Goal: Task Accomplishment & Management: Manage account settings

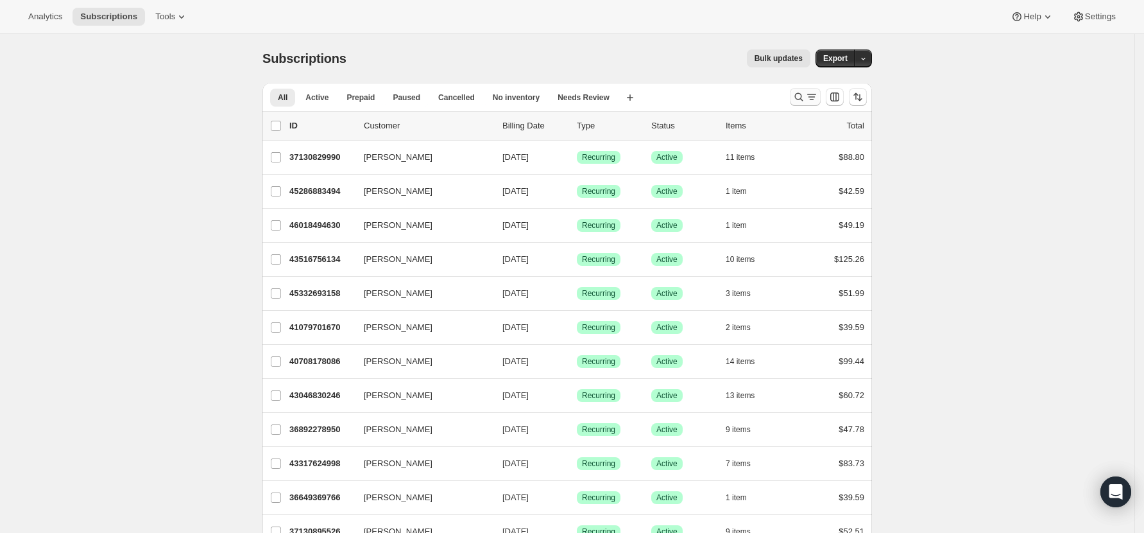
click at [805, 90] on icon "Search and filter results" at bounding box center [799, 96] width 13 height 13
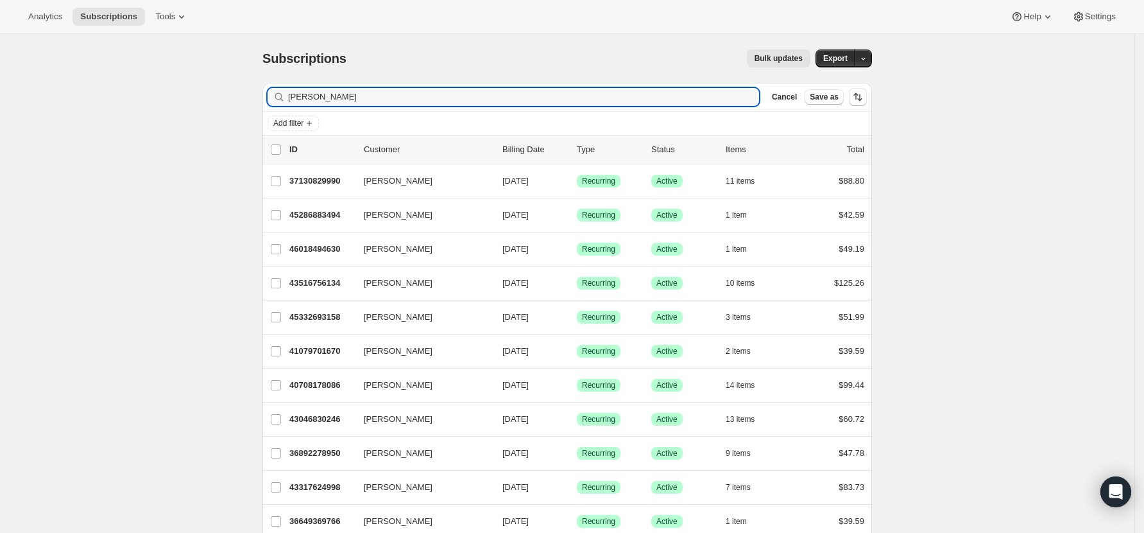
type input "martin"
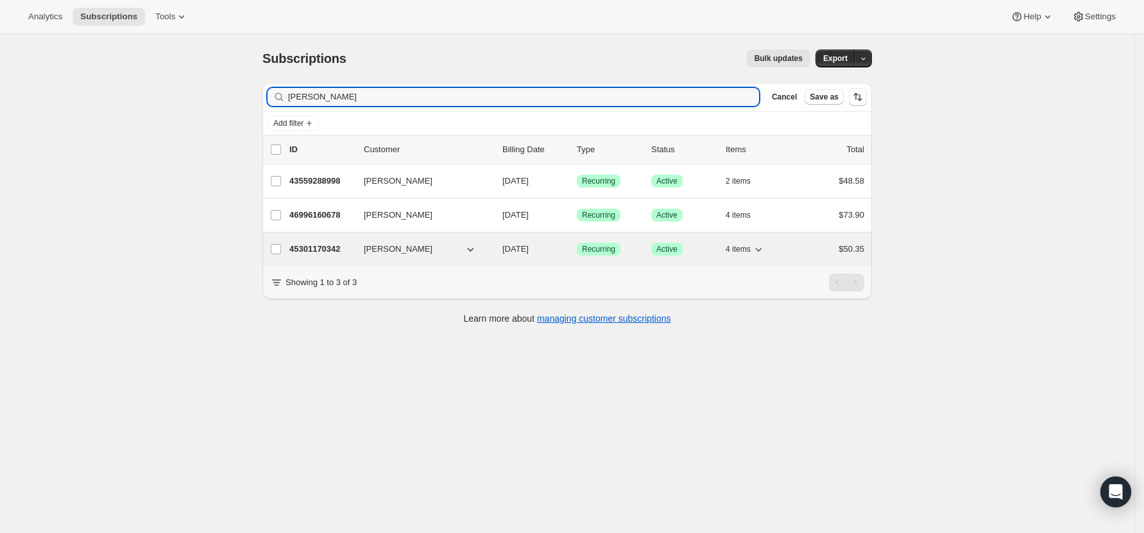
click at [316, 243] on p "45301170342" at bounding box center [321, 249] width 64 height 13
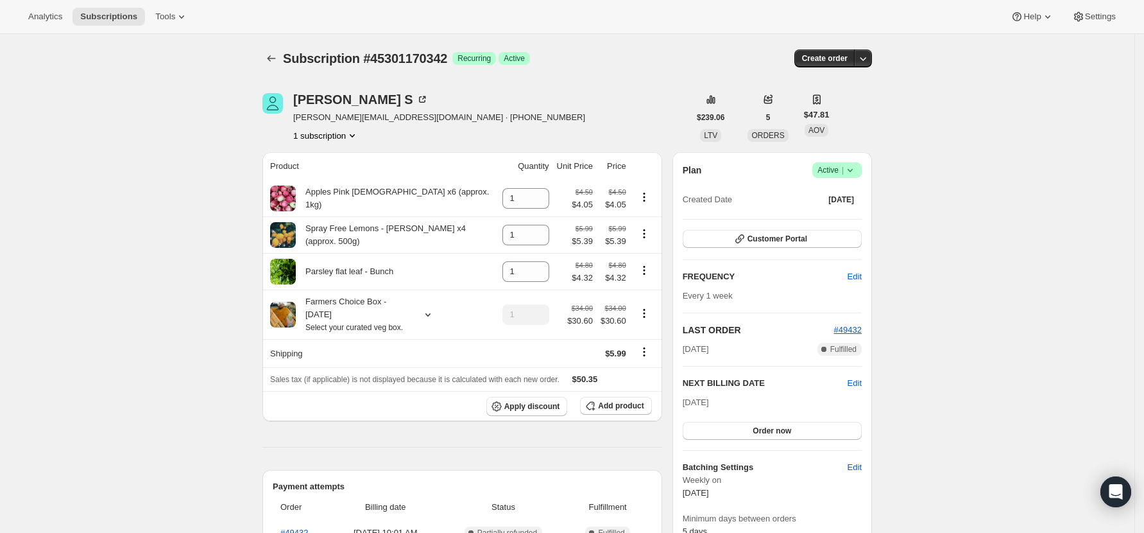
scroll to position [85, 0]
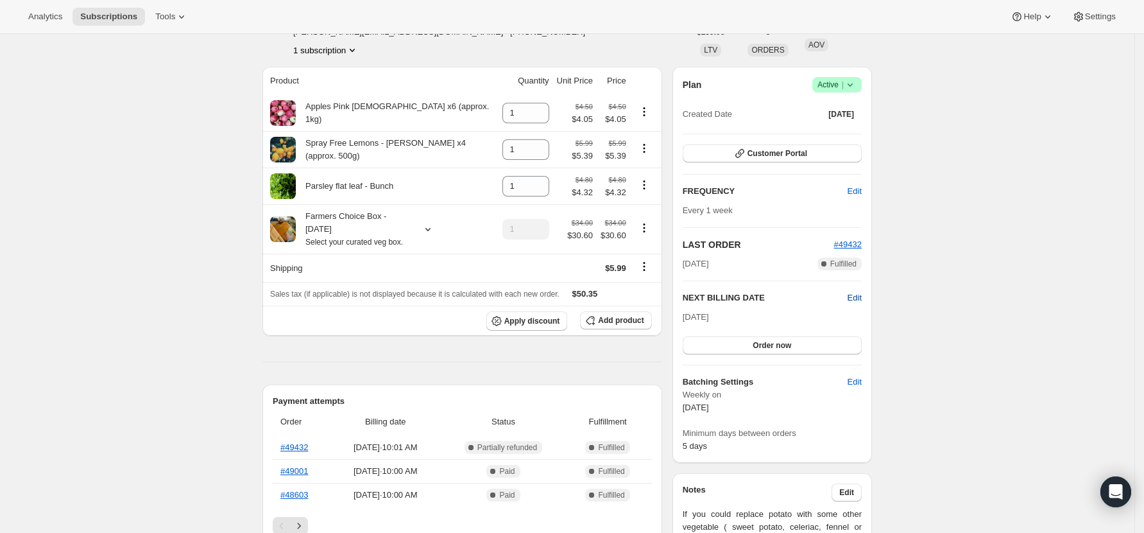
click at [861, 293] on span "Edit" at bounding box center [855, 297] width 14 height 13
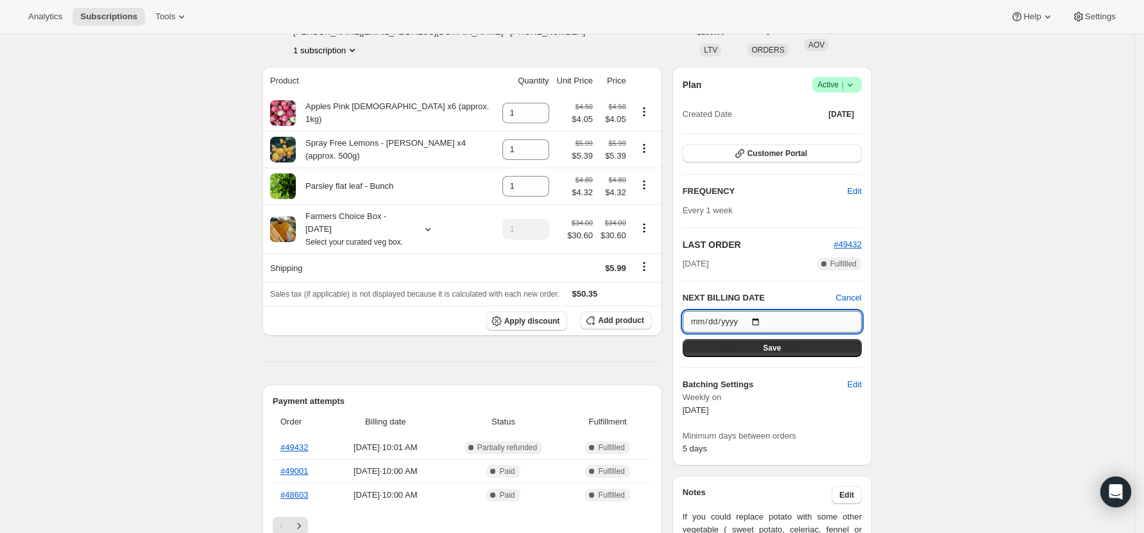
click at [766, 321] on input "2025-09-08" at bounding box center [772, 322] width 179 height 22
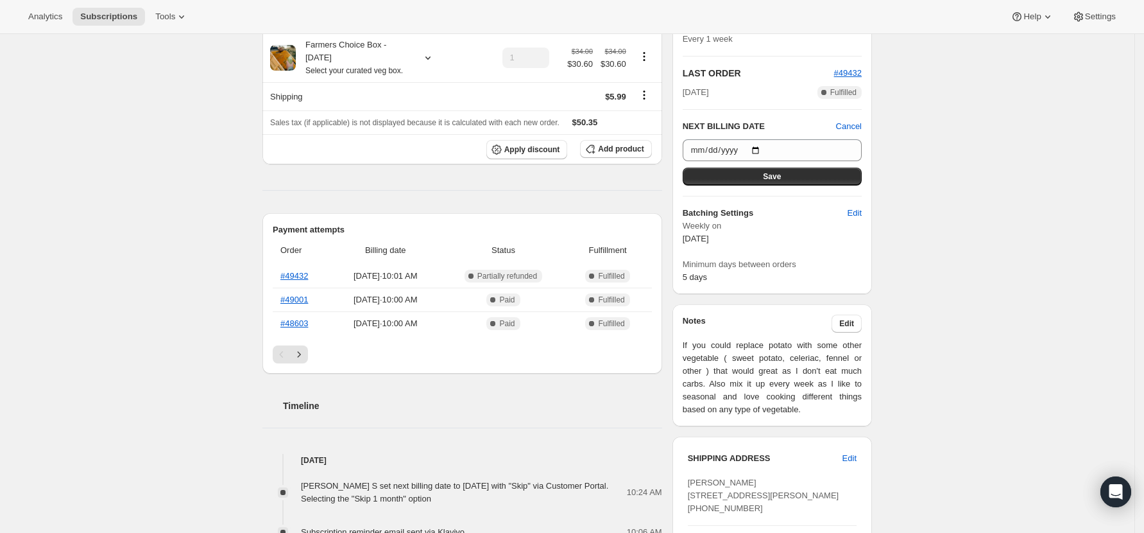
scroll to position [342, 0]
